Goal: Find specific page/section: Find specific page/section

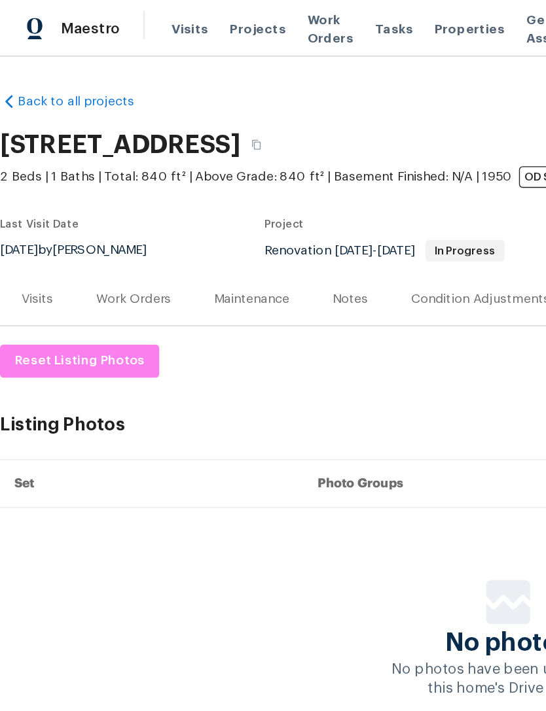
scroll to position [0, 118]
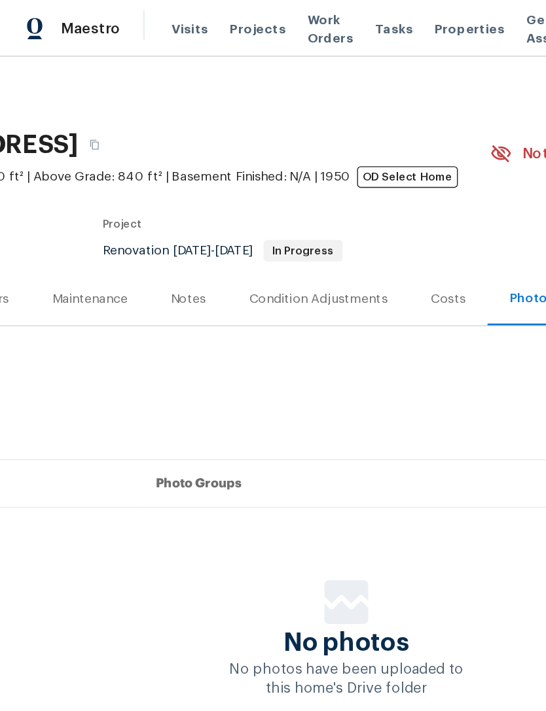
click at [177, 21] on span "Projects" at bounding box center [187, 20] width 41 height 13
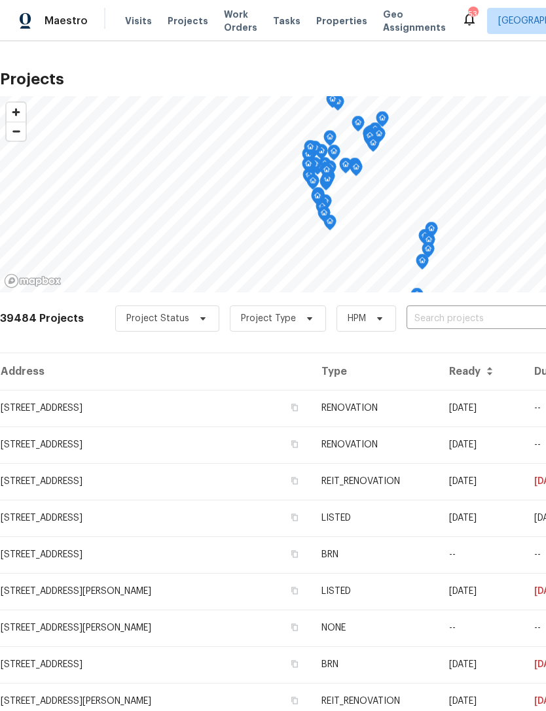
click at [468, 321] on input "text" at bounding box center [481, 319] width 150 height 20
type input "16611"
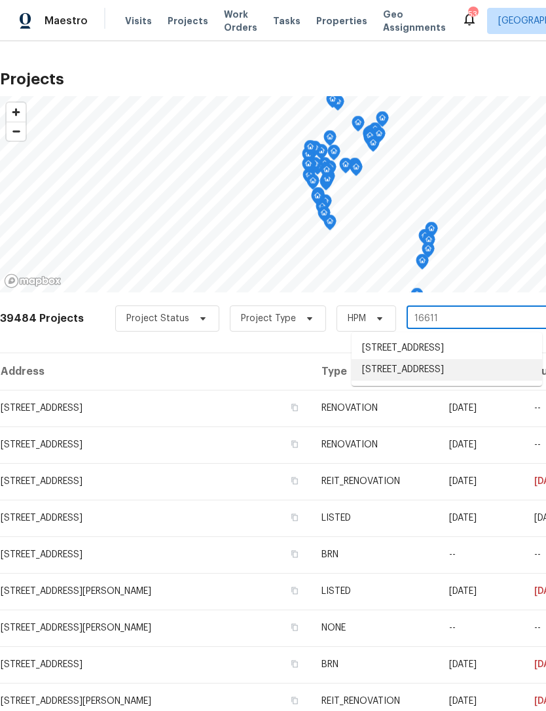
click at [444, 370] on li "[STREET_ADDRESS]" at bounding box center [446, 370] width 190 height 22
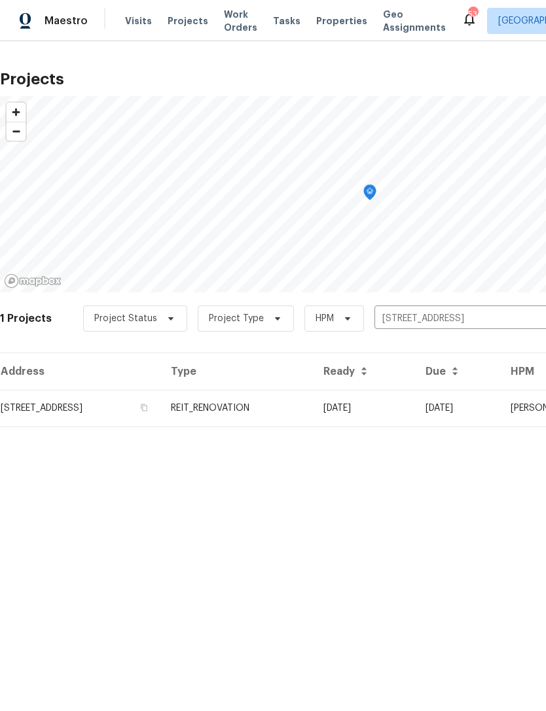
click at [313, 405] on td "REIT_RENOVATION" at bounding box center [236, 408] width 152 height 37
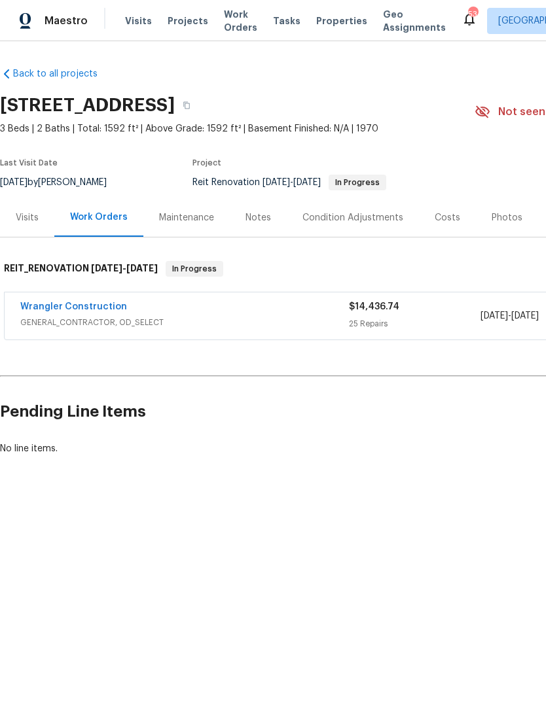
click at [284, 317] on span "GENERAL_CONTRACTOR, OD_SELECT" at bounding box center [184, 322] width 328 height 13
